Goal: Find specific page/section: Find specific page/section

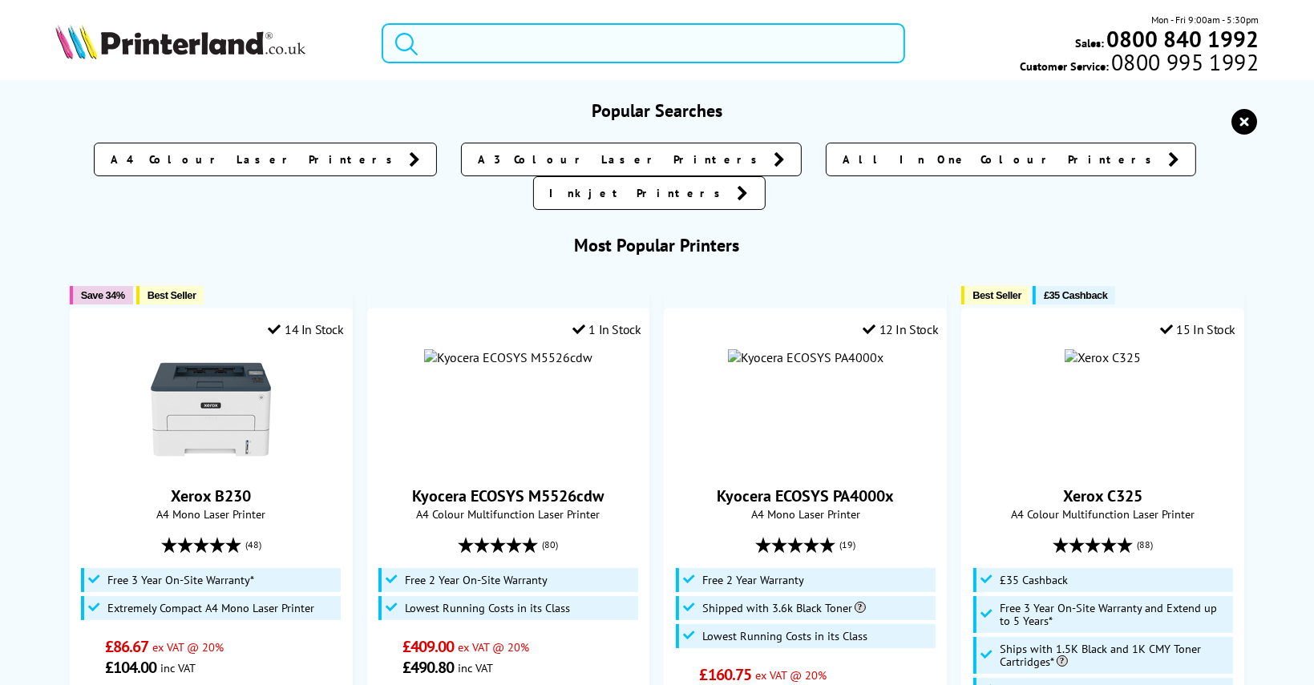
click at [482, 45] on input "search" at bounding box center [643, 43] width 523 height 40
paste input "brother-hl-l2400dwe"
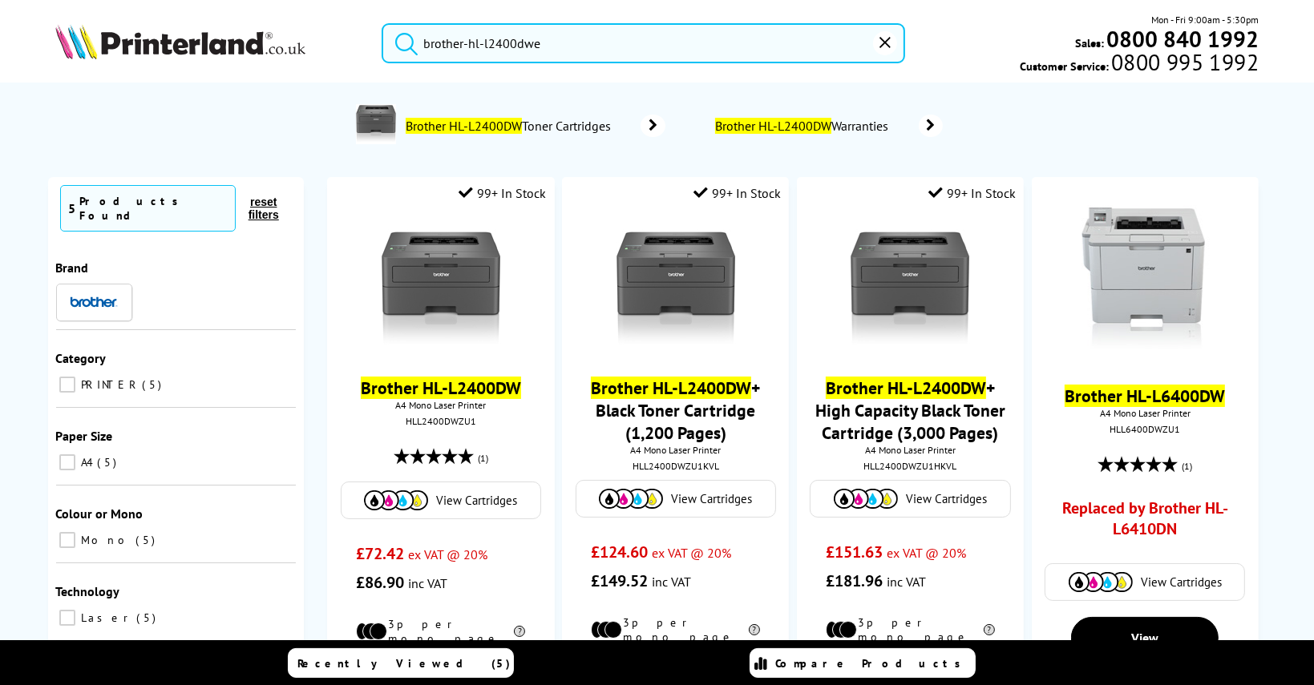
drag, startPoint x: 482, startPoint y: 46, endPoint x: 407, endPoint y: 41, distance: 74.7
click at [407, 41] on form "brother-hl-l2400dwe" at bounding box center [643, 43] width 523 height 40
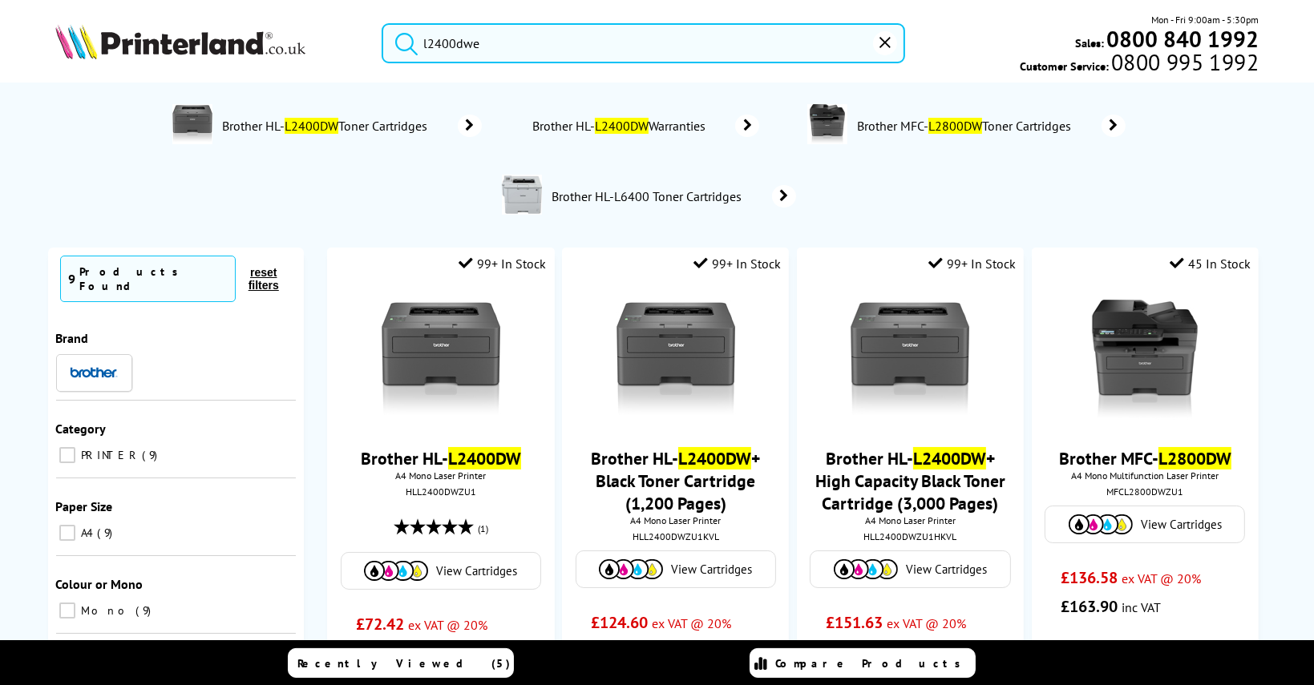
type input "l2400dwe"
